Goal: Information Seeking & Learning: Find specific fact

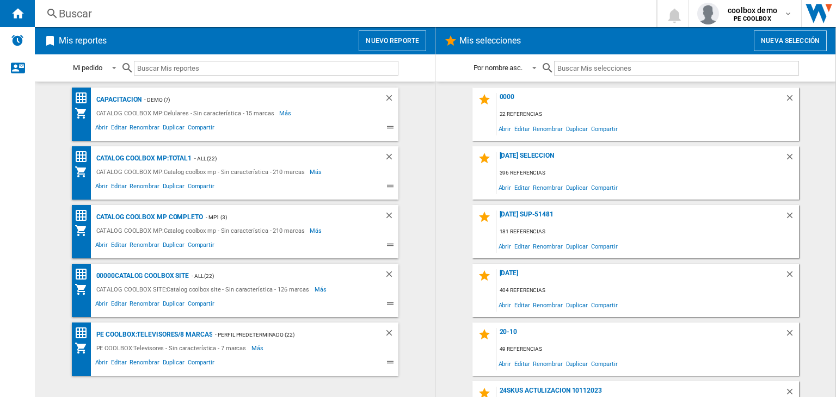
click at [295, 20] on div "Buscar" at bounding box center [343, 13] width 569 height 15
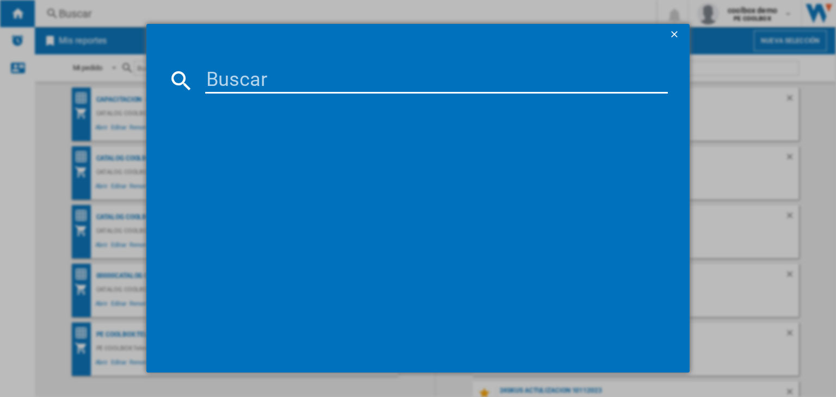
click at [326, 83] on input at bounding box center [436, 80] width 463 height 26
paste input "SAMSUNG LC27F391FHNXZA WHITE 27""
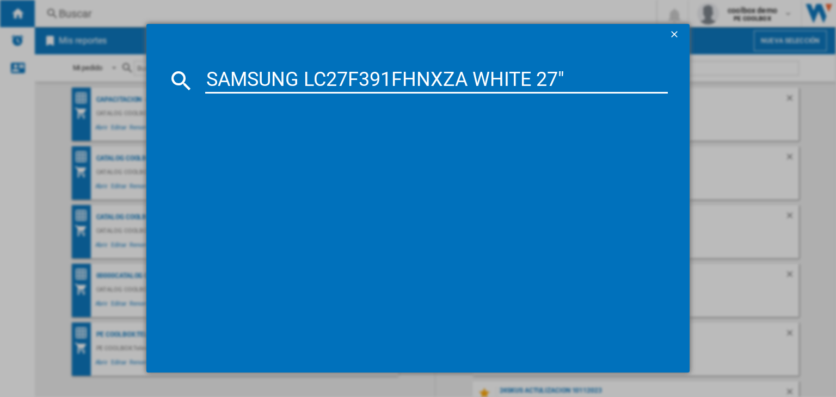
type input "SAMSUNG LC27F391FHNXZA WHITE 27""
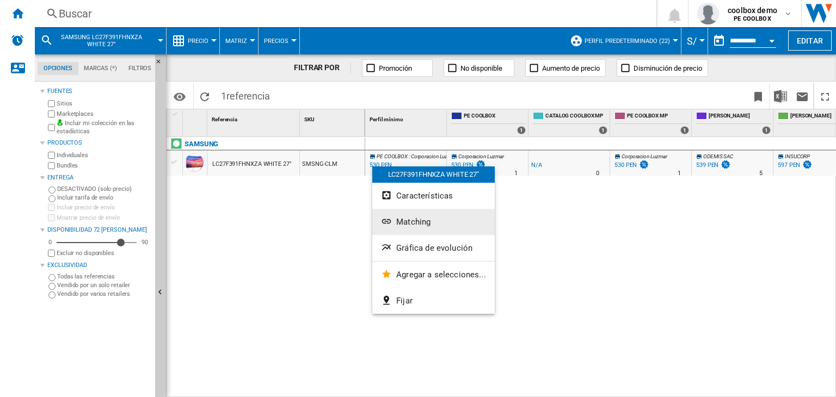
click at [401, 224] on span "Matching" at bounding box center [413, 222] width 34 height 10
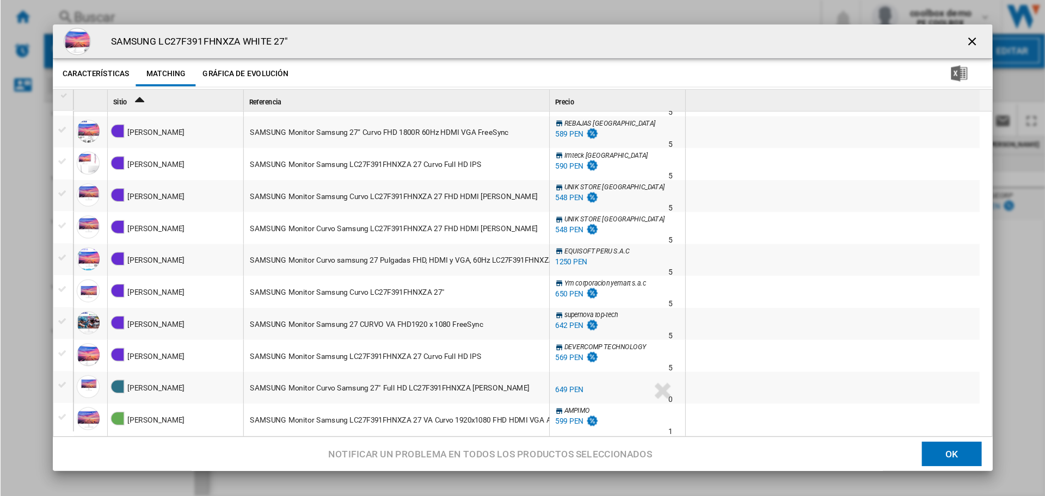
scroll to position [735, 0]
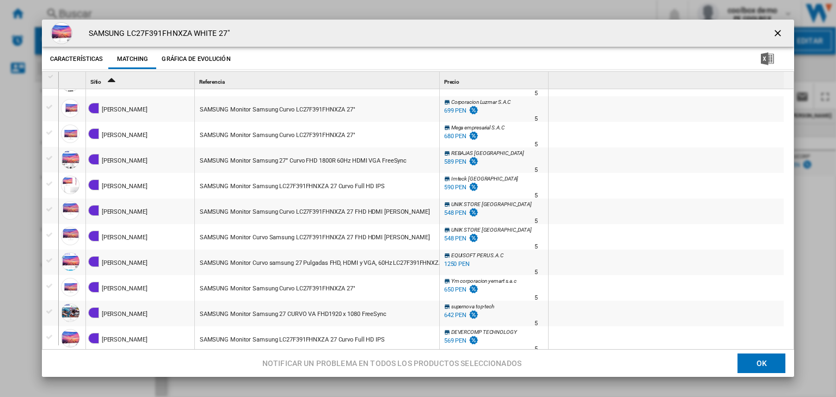
click at [772, 31] on ng-md-icon "getI18NText('BUTTONS.CLOSE_DIALOG')" at bounding box center [778, 34] width 13 height 13
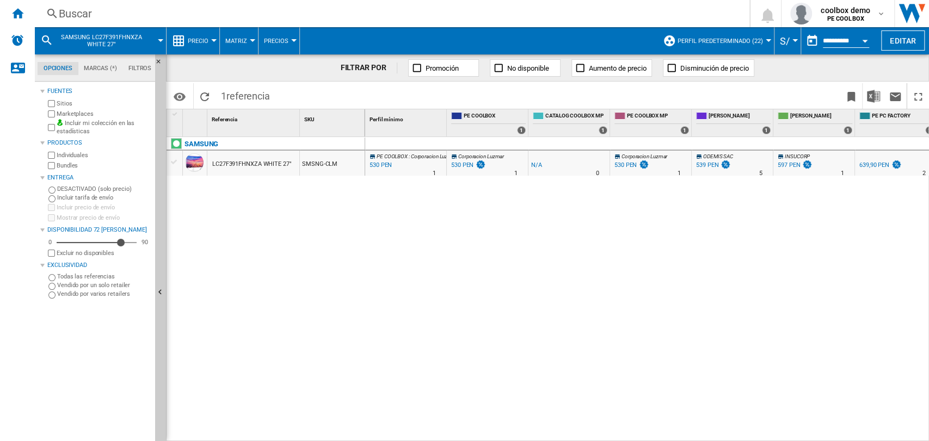
click at [239, 9] on div "Buscar" at bounding box center [390, 13] width 662 height 15
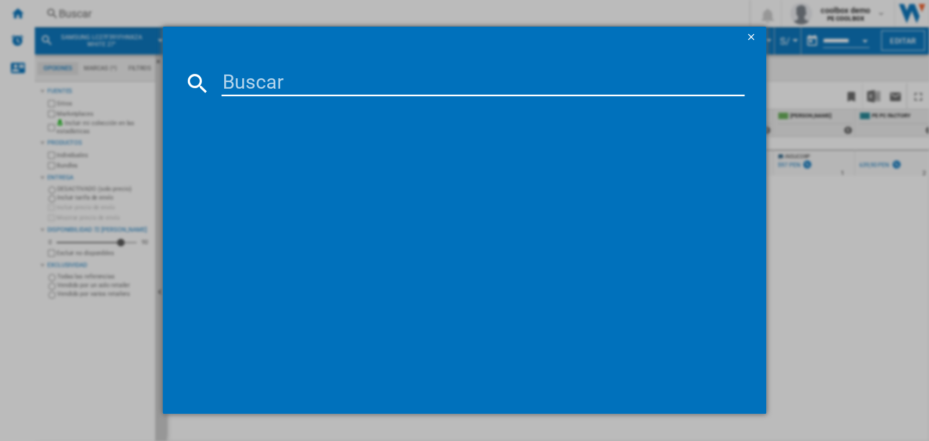
click at [319, 88] on input at bounding box center [484, 83] width 524 height 26
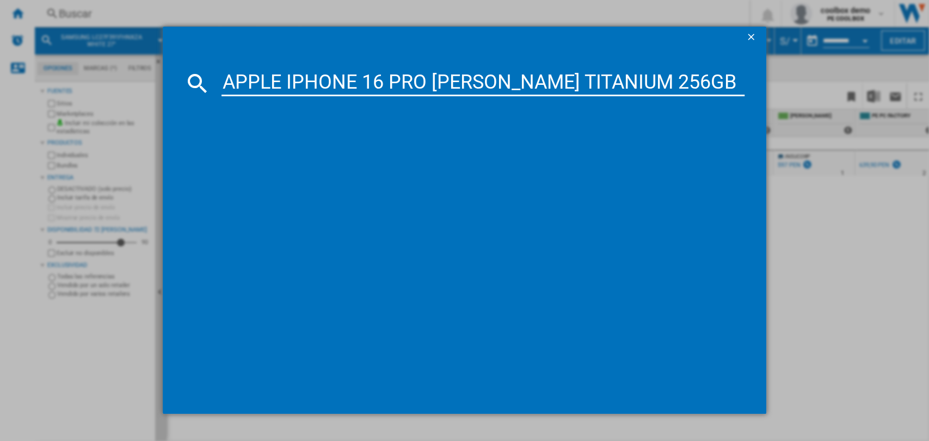
type input "APPLE IPHONE 16 PRO MAX BLACK TITANIUM 256GB"
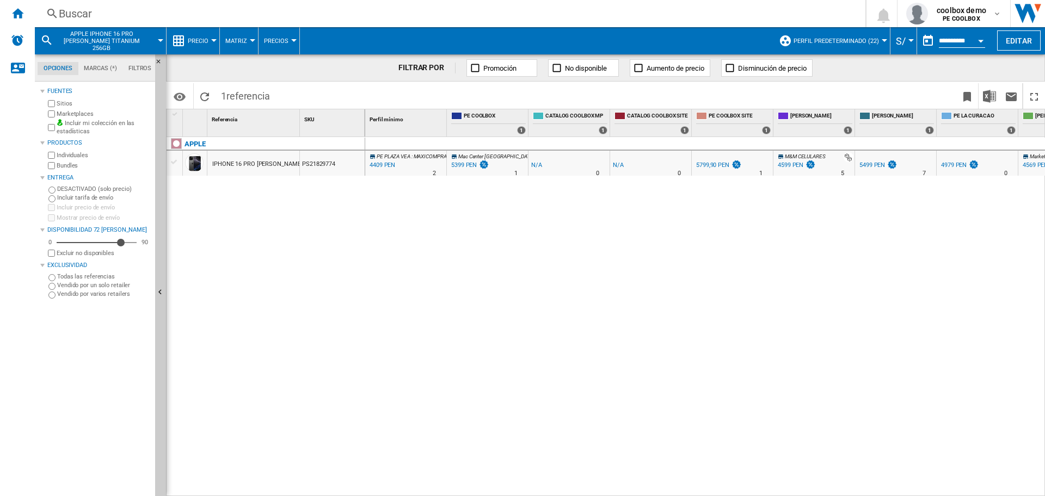
click at [377, 165] on div "4409 PEN" at bounding box center [381, 165] width 27 height 11
click at [374, 166] on div "4409 PEN" at bounding box center [381, 165] width 27 height 11
click at [486, 339] on div "PE PLAZA VEA : MAXICOMPRA -18.3 % 4409 PEN % N/A 2 PE PLAZA VEA : MAXICOMPRA Ma…" at bounding box center [705, 317] width 680 height 360
click at [835, 21] on div "coolbox demo PE COOLBOX" at bounding box center [962, 13] width 60 height 17
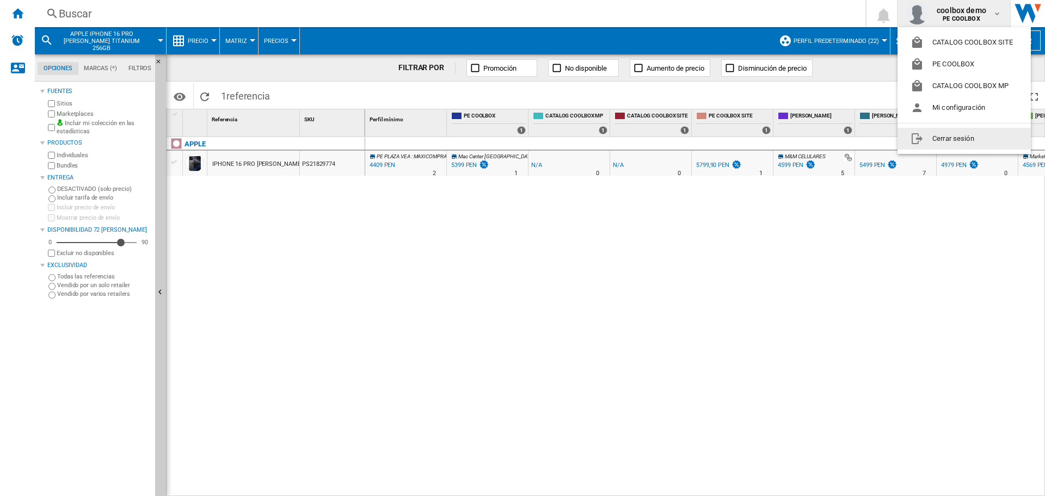
click at [835, 136] on button "Cerrar sesión" at bounding box center [964, 139] width 133 height 22
